Goal: Navigation & Orientation: Find specific page/section

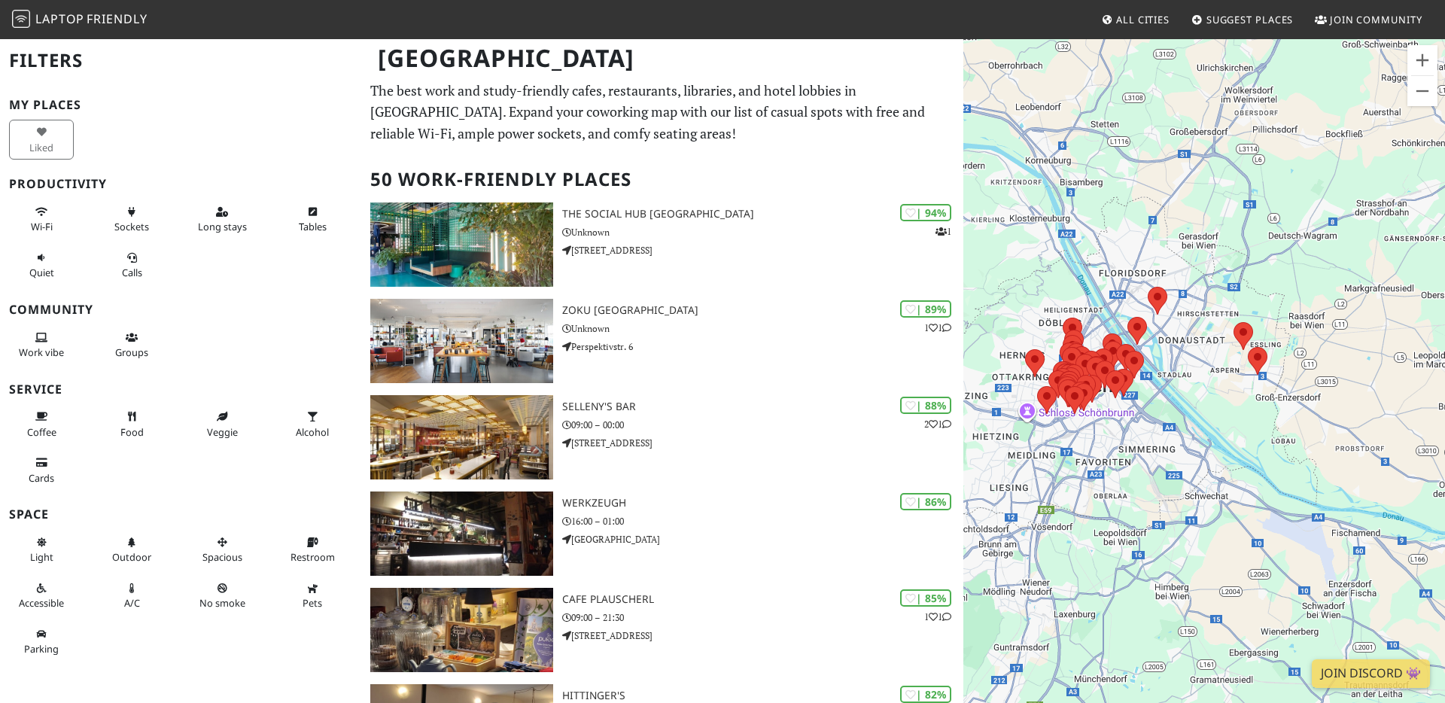
drag, startPoint x: 1350, startPoint y: 382, endPoint x: 1263, endPoint y: 357, distance: 90.0
click at [1272, 357] on div "Um von einem Element zum anderen zu gelangen, drückst du die Pfeiltasten entspr…" at bounding box center [1204, 389] width 482 height 703
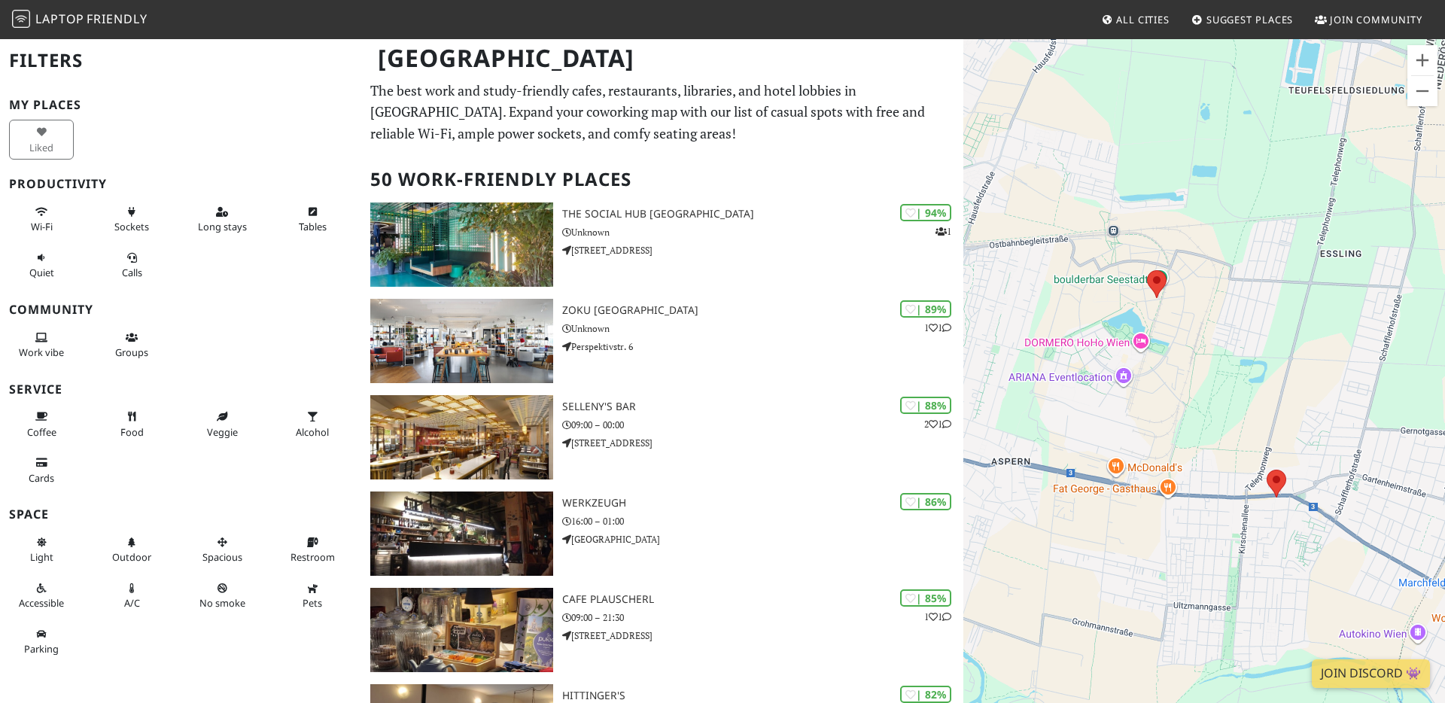
drag, startPoint x: 1160, startPoint y: 353, endPoint x: 1254, endPoint y: 335, distance: 95.8
click at [1266, 336] on div "Um von einem Element zum anderen zu gelangen, drückst du die Pfeiltasten entspr…" at bounding box center [1204, 389] width 482 height 703
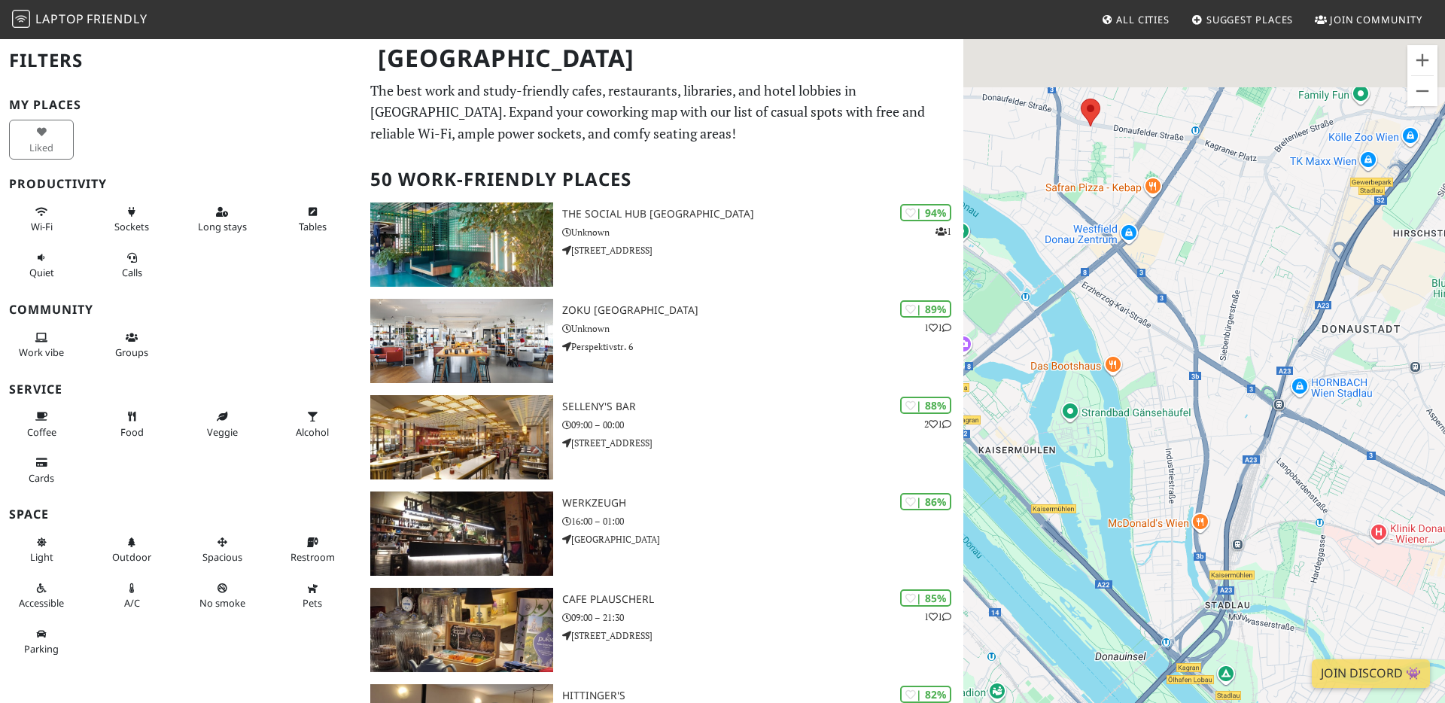
drag, startPoint x: 1352, startPoint y: 305, endPoint x: 1143, endPoint y: 414, distance: 235.9
click at [1140, 418] on div "Um von einem Element zum anderen zu gelangen, drückst du die Pfeiltasten entspr…" at bounding box center [1204, 389] width 482 height 703
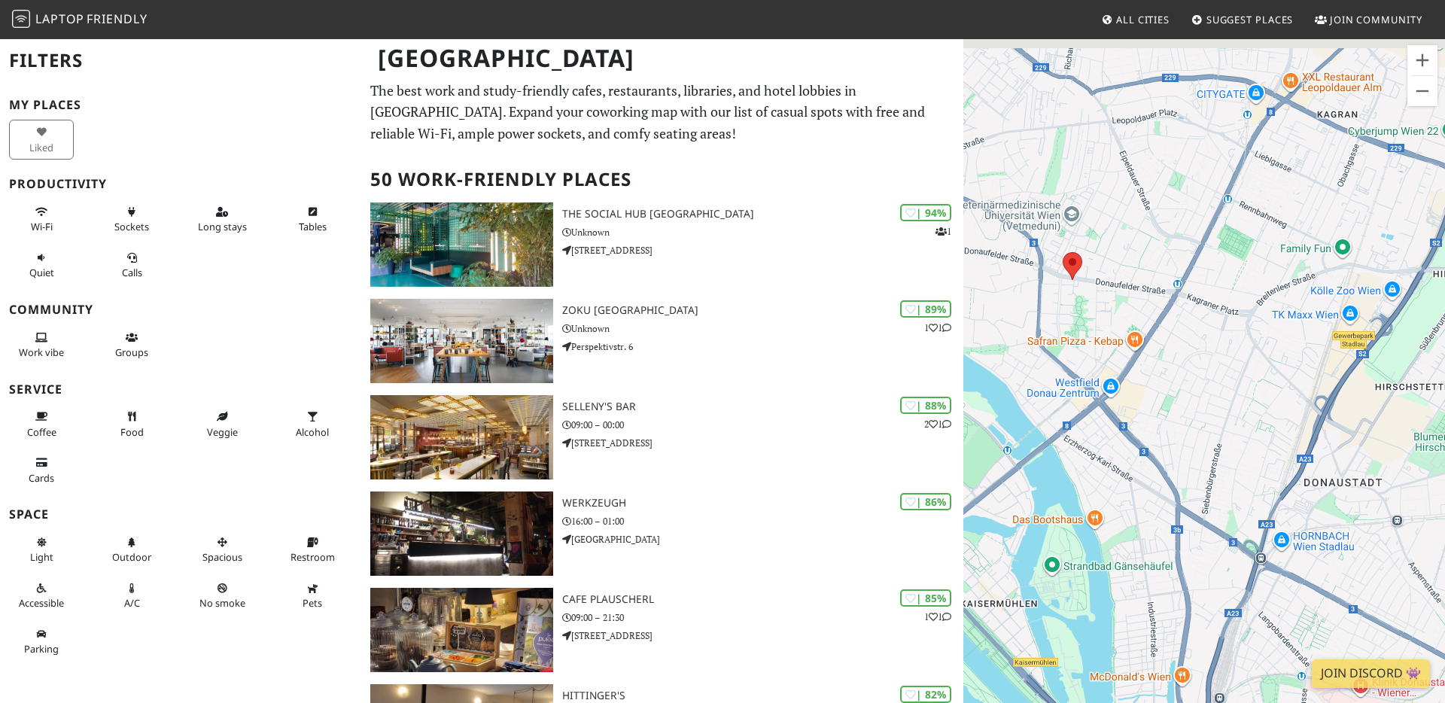
drag, startPoint x: 1159, startPoint y: 308, endPoint x: 1147, endPoint y: 453, distance: 145.0
click at [1147, 453] on div "Um von einem Element zum anderen zu gelangen, drückst du die Pfeiltasten entspr…" at bounding box center [1204, 389] width 482 height 703
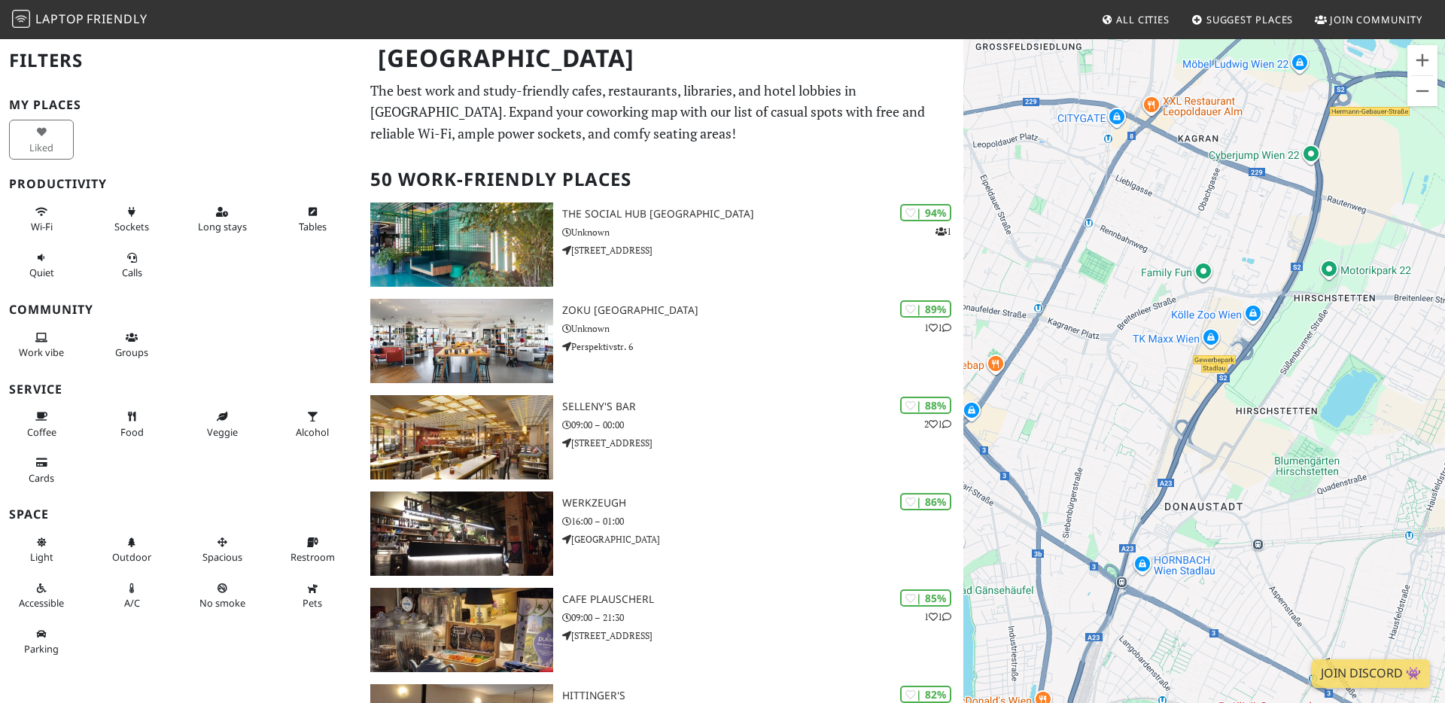
drag, startPoint x: 1120, startPoint y: 373, endPoint x: 1063, endPoint y: 372, distance: 57.2
click at [1063, 372] on div "Um von einem Element zum anderen zu gelangen, drückst du die Pfeiltasten entspr…" at bounding box center [1204, 389] width 482 height 703
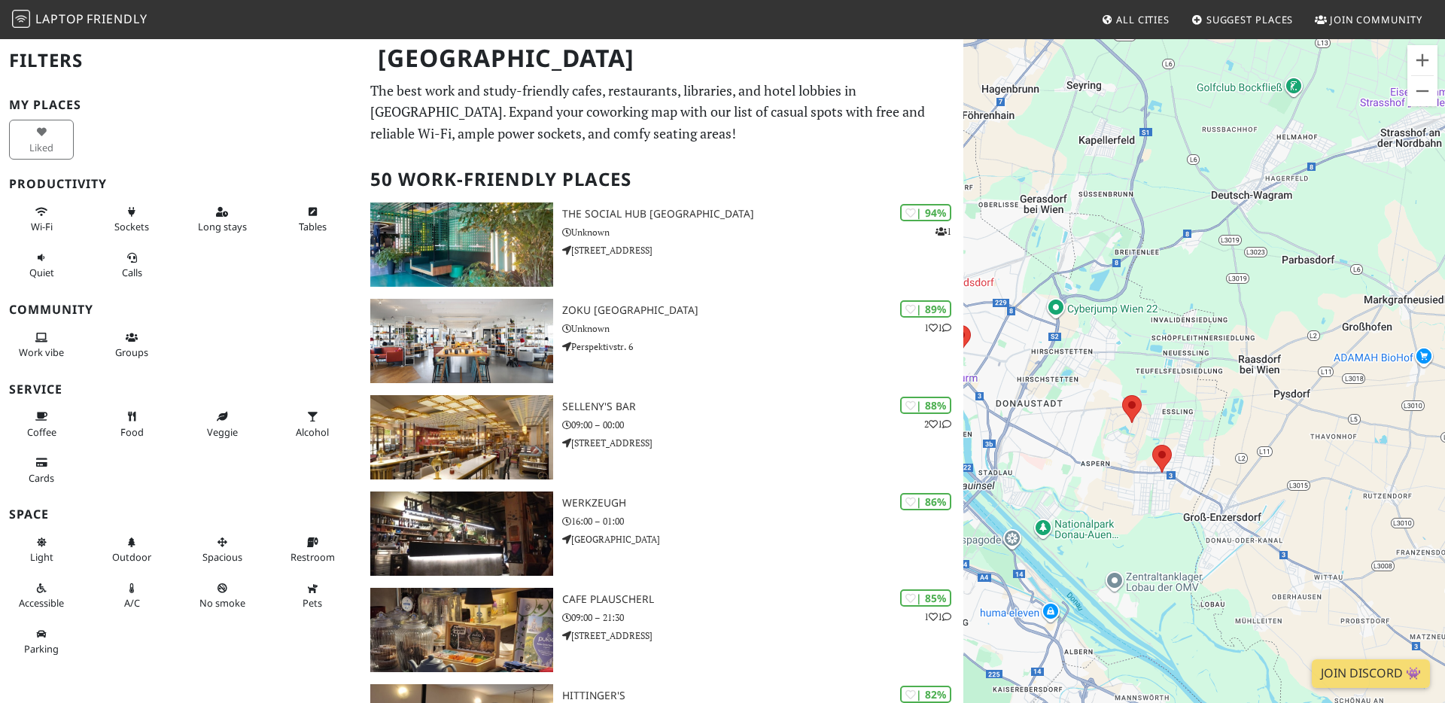
drag, startPoint x: 1271, startPoint y: 432, endPoint x: 1166, endPoint y: 425, distance: 104.8
click at [1189, 428] on div "Um von einem Element zum anderen zu gelangen, drückst du die Pfeiltasten entspr…" at bounding box center [1204, 389] width 482 height 703
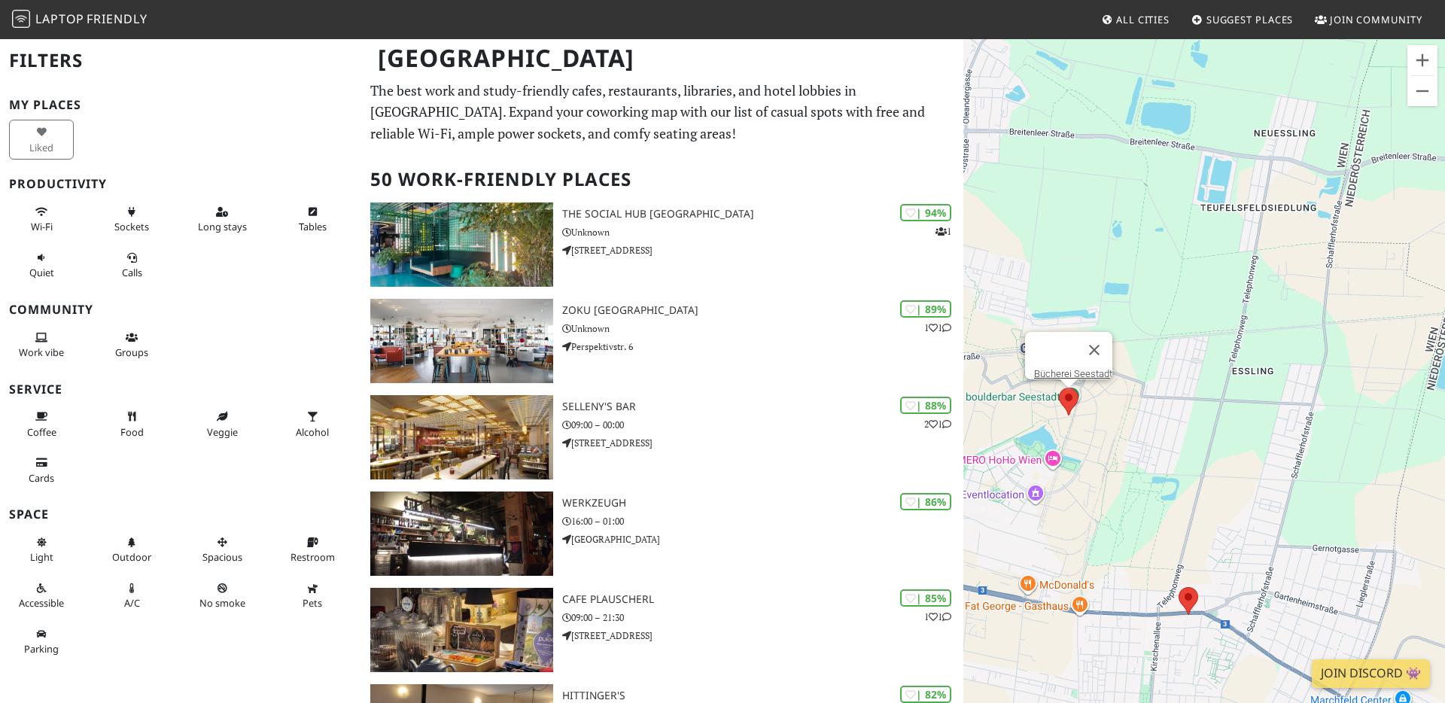
click at [1059, 387] on area at bounding box center [1059, 387] width 0 height 0
click at [1065, 368] on link "Bücherei Seestadt" at bounding box center [1073, 373] width 78 height 11
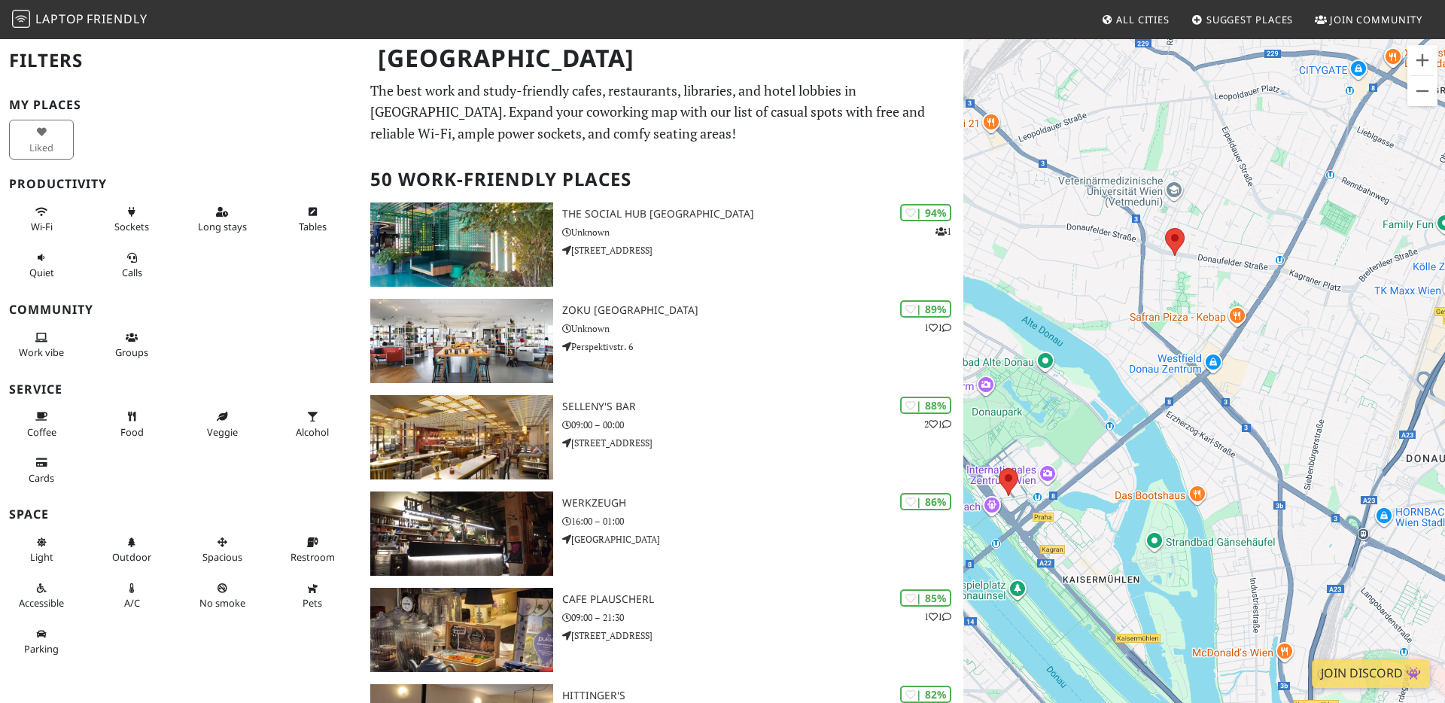
drag, startPoint x: 1262, startPoint y: 334, endPoint x: 1132, endPoint y: 460, distance: 180.4
click at [1132, 460] on div "Um von einem Element zum anderen zu gelangen, drückst du die Pfeiltasten entspr…" at bounding box center [1204, 389] width 482 height 703
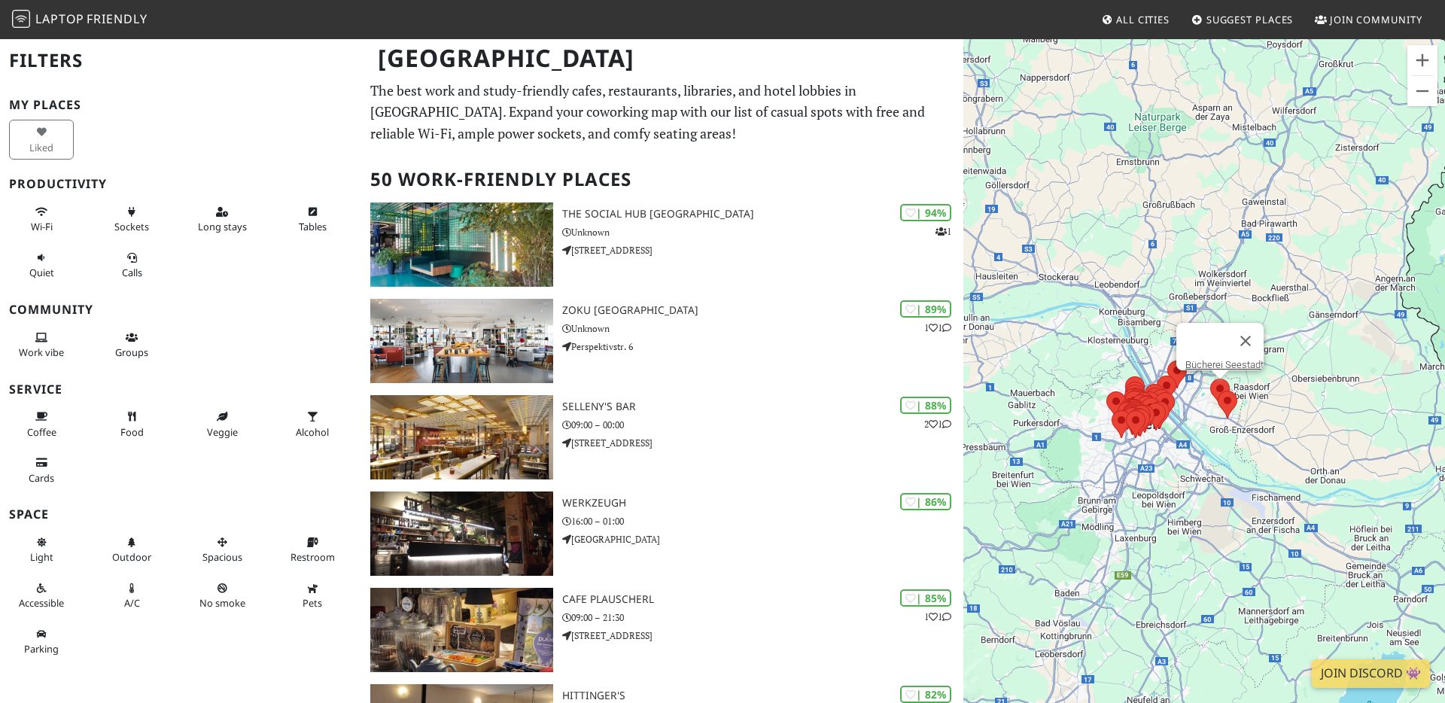
drag, startPoint x: 1331, startPoint y: 448, endPoint x: 1229, endPoint y: 420, distance: 105.5
click at [1232, 433] on div "Um von einem Element zum anderen zu gelangen, drückst du die Pfeiltasten entspr…" at bounding box center [1204, 389] width 482 height 703
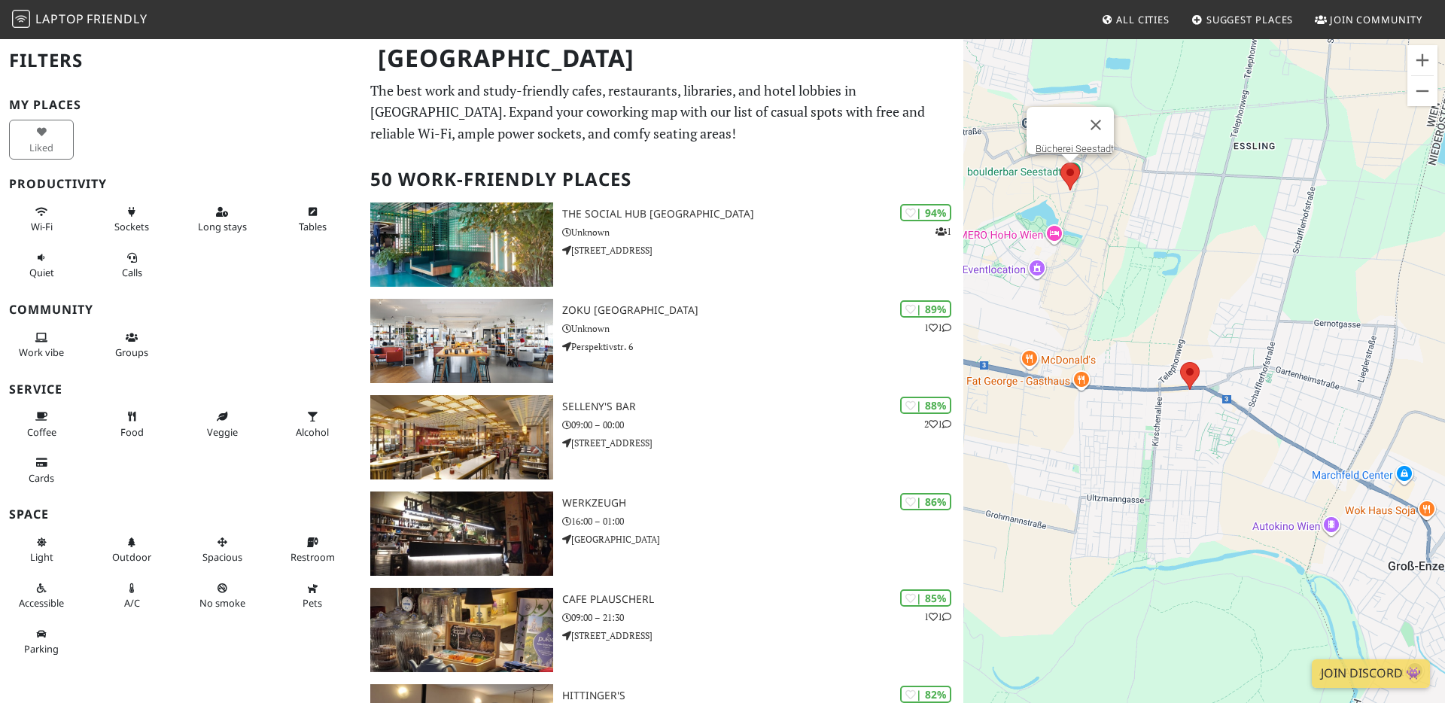
drag, startPoint x: 1115, startPoint y: 398, endPoint x: 1238, endPoint y: 444, distance: 131.6
click at [1238, 444] on div "Um von einem Element zum anderen zu gelangen, drückst du die Pfeiltasten entspr…" at bounding box center [1204, 389] width 482 height 703
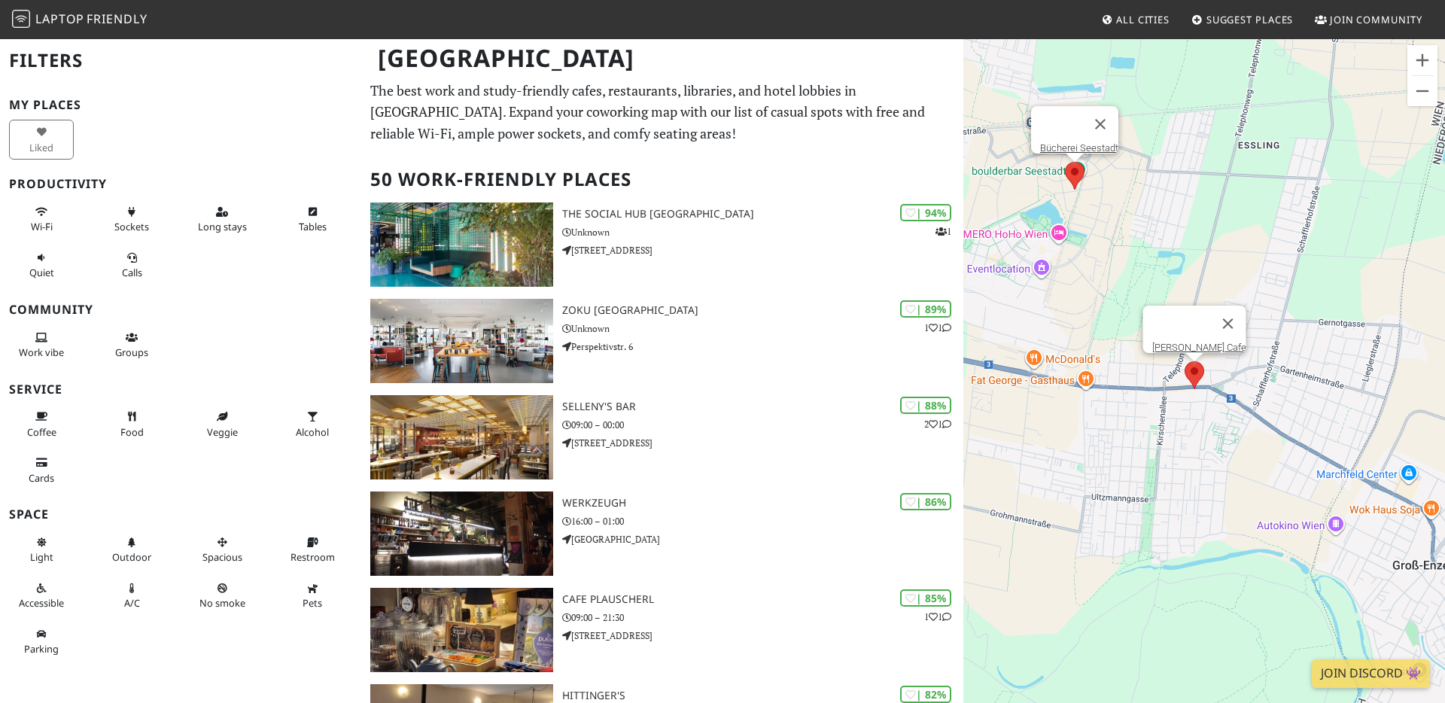
click at [1184, 361] on area at bounding box center [1184, 361] width 0 height 0
click at [1196, 342] on link "Fredi's Cafe" at bounding box center [1199, 347] width 94 height 11
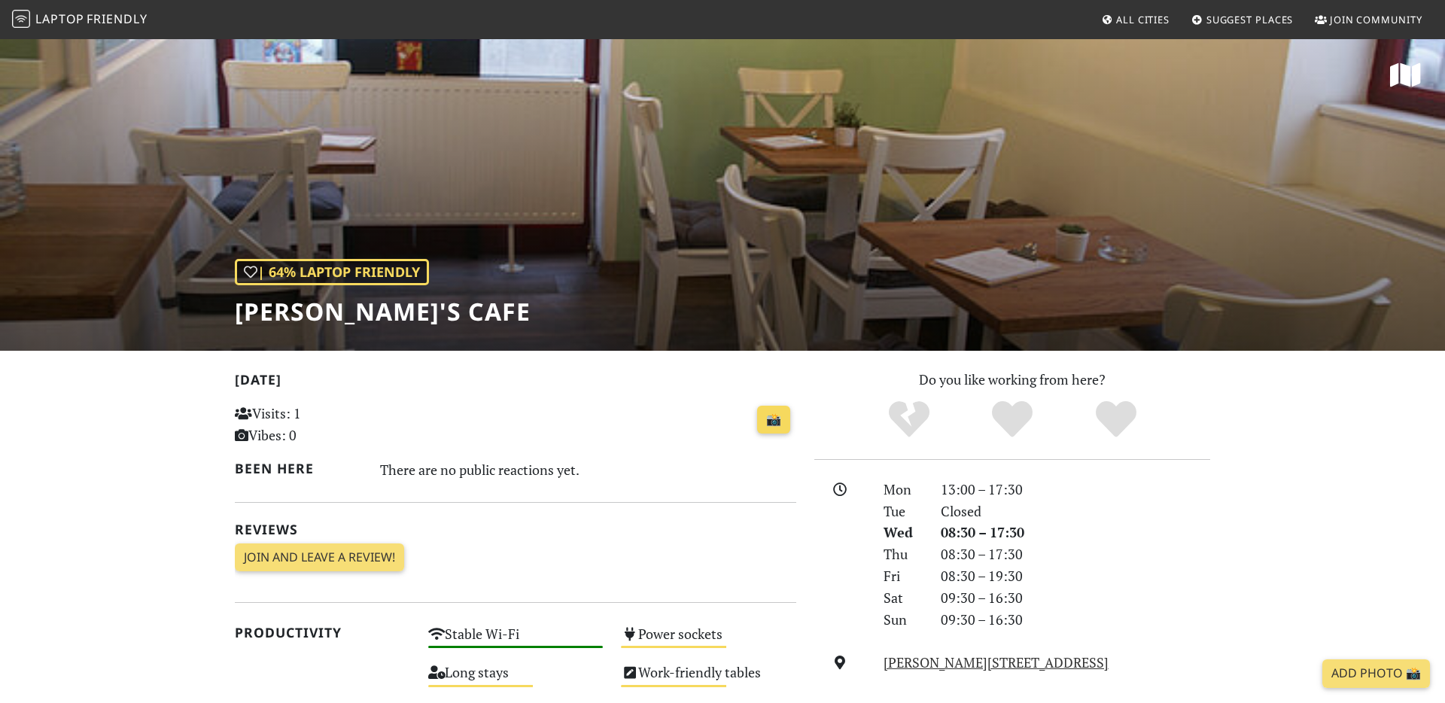
click at [773, 418] on link "📸" at bounding box center [773, 420] width 33 height 29
click at [326, 308] on h1 "Fredi's Cafe" at bounding box center [383, 311] width 296 height 29
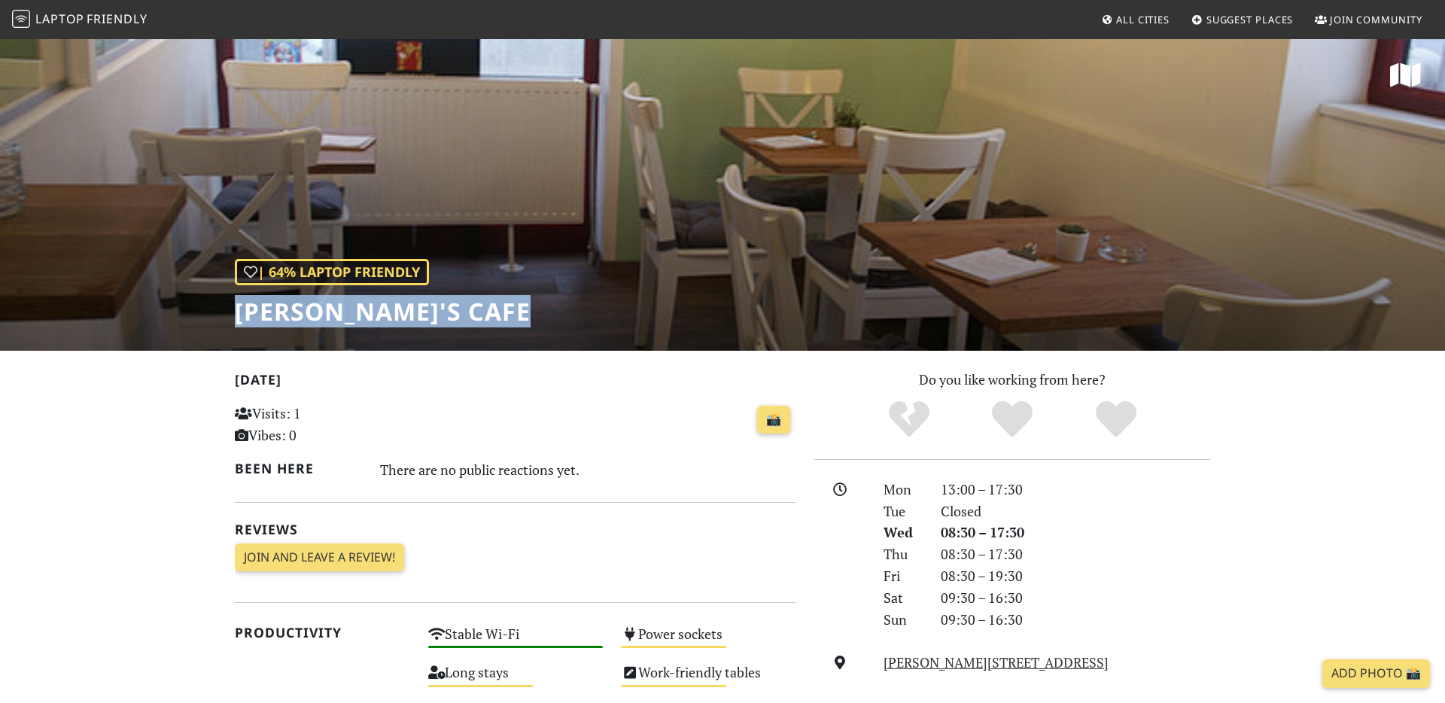
click at [326, 308] on h1 "Fredi's Cafe" at bounding box center [383, 311] width 296 height 29
copy div "Fredi's Cafe"
